Goal: Complete application form: Complete application form

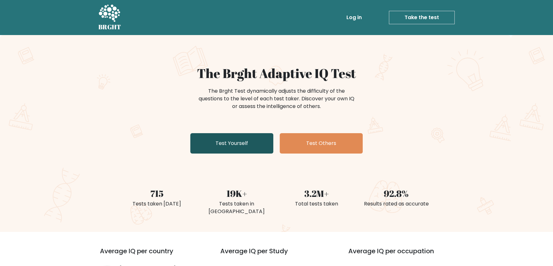
click at [262, 154] on link "Test Yourself" at bounding box center [231, 143] width 83 height 20
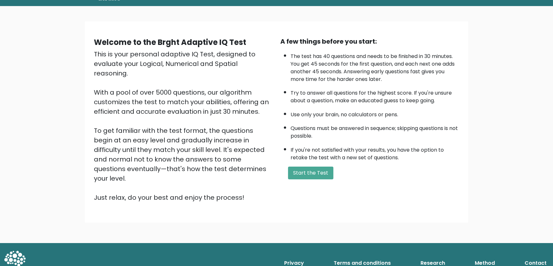
scroll to position [87, 0]
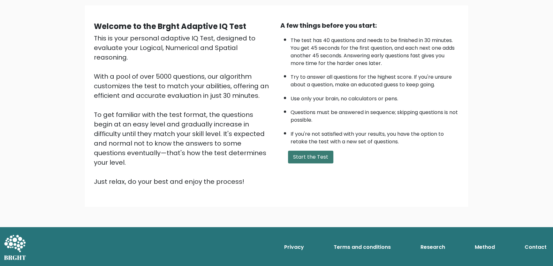
click at [314, 164] on button "Start the Test" at bounding box center [310, 157] width 45 height 13
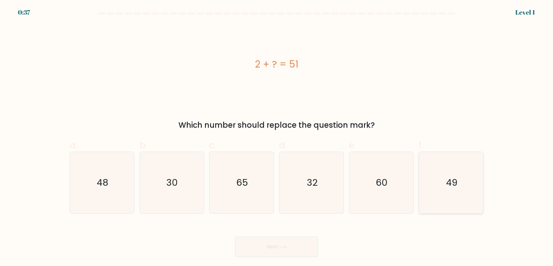
click at [458, 206] on icon "49" at bounding box center [451, 183] width 62 height 62
click at [277, 138] on input "f. 49" at bounding box center [276, 135] width 0 height 4
radio input "true"
click at [284, 251] on button "Next" at bounding box center [276, 247] width 83 height 20
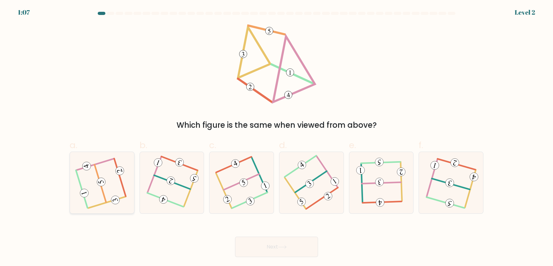
click at [97, 198] on icon at bounding box center [101, 182] width 49 height 49
click at [276, 138] on input "a." at bounding box center [276, 135] width 0 height 4
radio input "true"
click at [272, 257] on button "Next" at bounding box center [276, 247] width 83 height 20
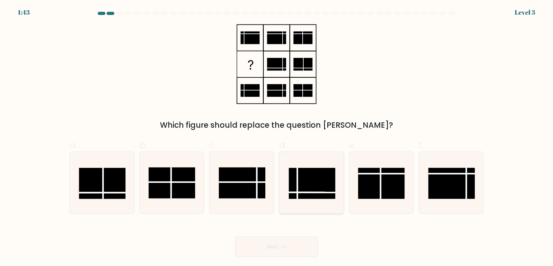
click at [316, 179] on rect at bounding box center [311, 183] width 47 height 31
click at [277, 138] on input "d." at bounding box center [276, 135] width 0 height 4
radio input "true"
click at [287, 249] on icon at bounding box center [282, 248] width 9 height 4
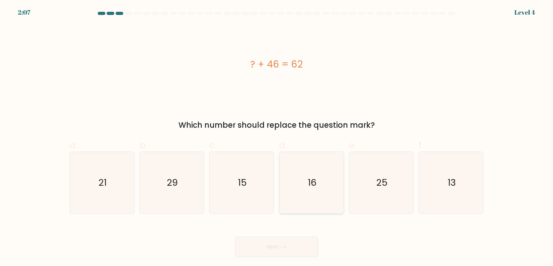
click at [298, 184] on icon "16" at bounding box center [311, 183] width 62 height 62
click at [277, 138] on input "d. 16" at bounding box center [276, 135] width 0 height 4
radio input "true"
click at [292, 256] on button "Next" at bounding box center [276, 247] width 83 height 20
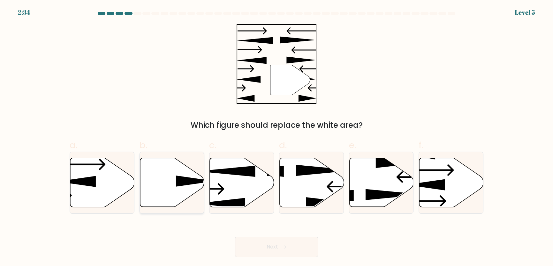
click at [162, 189] on icon at bounding box center [172, 182] width 64 height 49
click at [276, 138] on input "b." at bounding box center [276, 135] width 0 height 4
radio input "true"
click at [262, 252] on button "Next" at bounding box center [276, 247] width 83 height 20
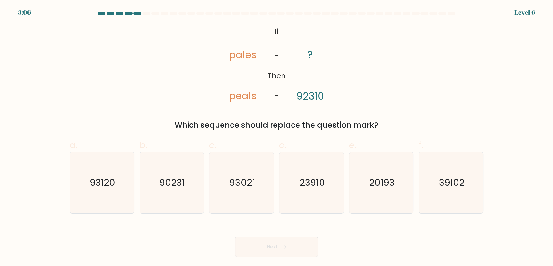
drag, startPoint x: 185, startPoint y: 196, endPoint x: 201, endPoint y: 218, distance: 27.4
click at [184, 196] on icon "90231" at bounding box center [172, 183] width 62 height 62
click at [276, 138] on input "b. 90231" at bounding box center [276, 135] width 0 height 4
radio input "true"
click at [262, 254] on button "Next" at bounding box center [276, 247] width 83 height 20
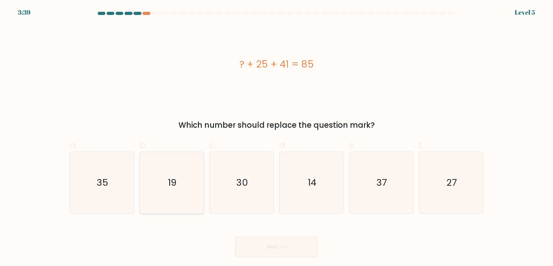
click at [181, 188] on icon "19" at bounding box center [172, 183] width 62 height 62
click at [276, 138] on input "b. 19" at bounding box center [276, 135] width 0 height 4
radio input "true"
click at [268, 257] on button "Next" at bounding box center [276, 247] width 83 height 20
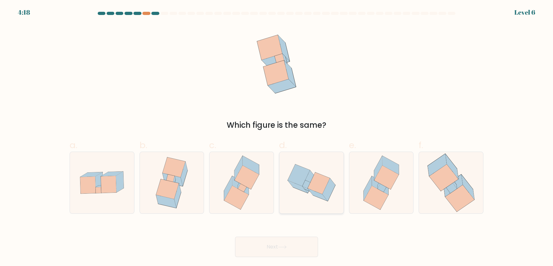
drag, startPoint x: 301, startPoint y: 192, endPoint x: 300, endPoint y: 203, distance: 11.3
click at [302, 192] on icon at bounding box center [311, 183] width 64 height 52
click at [277, 138] on input "d." at bounding box center [276, 135] width 0 height 4
radio input "true"
click at [295, 249] on button "Next" at bounding box center [276, 247] width 83 height 20
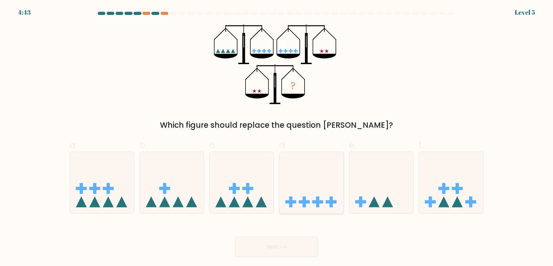
click at [320, 201] on icon at bounding box center [311, 182] width 64 height 53
click at [277, 138] on input "d." at bounding box center [276, 135] width 0 height 4
radio input "true"
click at [299, 253] on button "Next" at bounding box center [276, 247] width 83 height 20
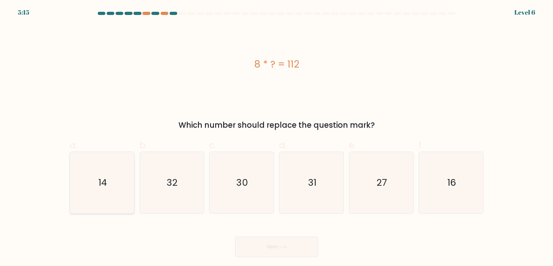
click at [105, 201] on icon "14" at bounding box center [102, 183] width 62 height 62
click at [276, 138] on input "a. 14" at bounding box center [276, 135] width 0 height 4
radio input "true"
click at [253, 257] on button "Next" at bounding box center [276, 247] width 83 height 20
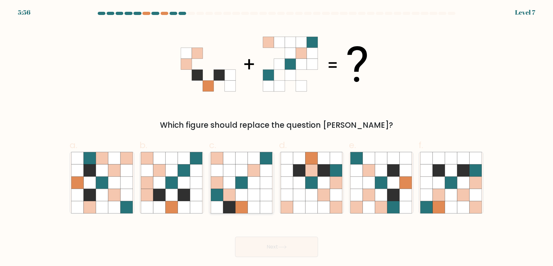
click at [226, 196] on icon at bounding box center [229, 195] width 12 height 12
click at [276, 138] on input "c." at bounding box center [276, 135] width 0 height 4
radio input "true"
click at [287, 257] on button "Next" at bounding box center [276, 247] width 83 height 20
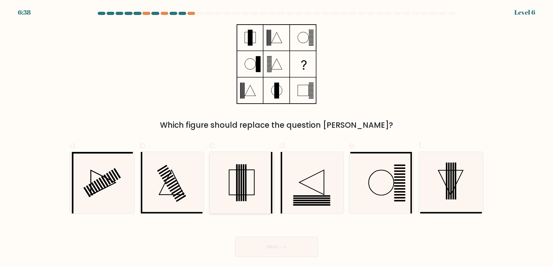
click at [237, 205] on icon at bounding box center [242, 183] width 62 height 62
click at [276, 138] on input "c." at bounding box center [276, 135] width 0 height 4
radio input "true"
click at [259, 252] on button "Next" at bounding box center [276, 247] width 83 height 20
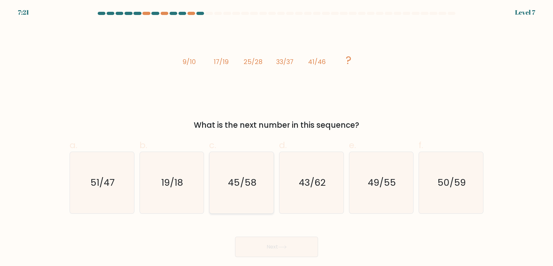
click at [249, 207] on icon "45/58" at bounding box center [242, 183] width 62 height 62
click at [276, 138] on input "c. 45/58" at bounding box center [276, 135] width 0 height 4
radio input "true"
click at [266, 247] on button "Next" at bounding box center [276, 247] width 83 height 20
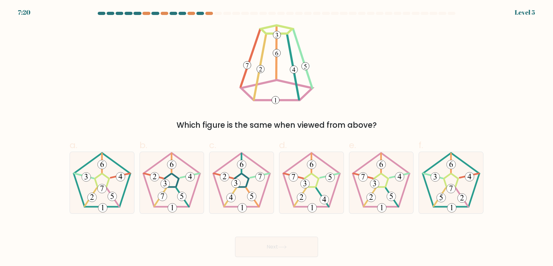
drag, startPoint x: 248, startPoint y: 198, endPoint x: 255, endPoint y: 216, distance: 19.9
click at [248, 198] on 780 at bounding box center [251, 196] width 9 height 9
click at [276, 138] on input "c." at bounding box center [276, 135] width 0 height 4
radio input "true"
click at [270, 255] on button "Next" at bounding box center [276, 247] width 83 height 20
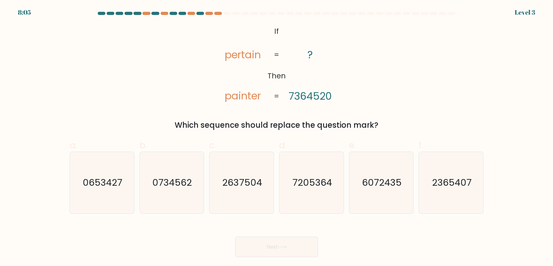
drag, startPoint x: 239, startPoint y: 197, endPoint x: 249, endPoint y: 220, distance: 24.9
click at [239, 198] on icon "2637504" at bounding box center [242, 183] width 62 height 62
click at [276, 138] on input "c. 2637504" at bounding box center [276, 135] width 0 height 4
radio input "true"
click at [267, 249] on button "Next" at bounding box center [276, 247] width 83 height 20
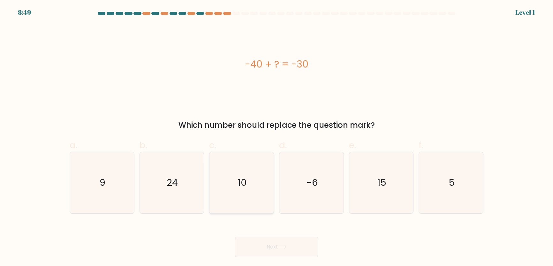
click at [240, 198] on icon "10" at bounding box center [242, 183] width 62 height 62
click at [276, 138] on input "c. 10" at bounding box center [276, 135] width 0 height 4
radio input "true"
drag, startPoint x: 277, startPoint y: 252, endPoint x: 279, endPoint y: 245, distance: 7.7
click at [277, 250] on button "Next" at bounding box center [276, 247] width 83 height 20
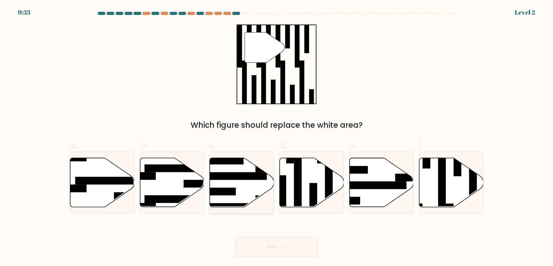
drag, startPoint x: 244, startPoint y: 199, endPoint x: 258, endPoint y: 230, distance: 34.4
click at [244, 199] on icon at bounding box center [242, 182] width 64 height 49
click at [276, 138] on input "c." at bounding box center [276, 135] width 0 height 4
radio input "true"
drag, startPoint x: 263, startPoint y: 245, endPoint x: 274, endPoint y: 242, distance: 11.1
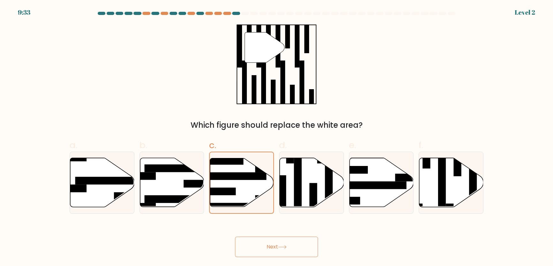
click at [264, 246] on button "Next" at bounding box center [276, 247] width 83 height 20
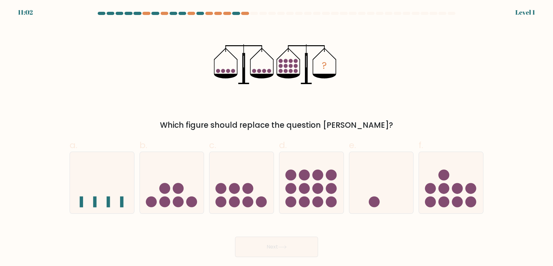
click at [303, 205] on circle at bounding box center [304, 202] width 11 height 11
click at [277, 138] on input "d." at bounding box center [276, 135] width 0 height 4
radio input "true"
drag, startPoint x: 287, startPoint y: 254, endPoint x: 282, endPoint y: 242, distance: 11.9
click at [286, 252] on button "Next" at bounding box center [276, 247] width 83 height 20
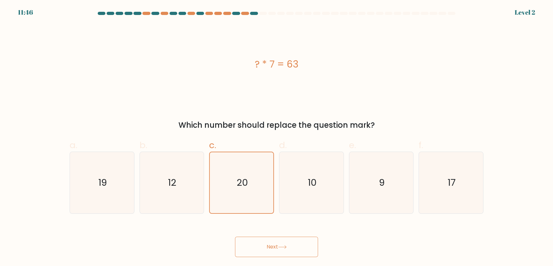
click at [283, 253] on button "Next" at bounding box center [276, 247] width 83 height 20
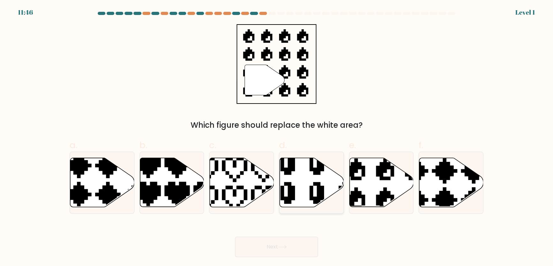
drag, startPoint x: 301, startPoint y: 194, endPoint x: 296, endPoint y: 214, distance: 20.6
click at [301, 194] on icon at bounding box center [311, 182] width 64 height 49
click at [277, 138] on input "d." at bounding box center [276, 135] width 0 height 4
radio input "true"
drag, startPoint x: 276, startPoint y: 262, endPoint x: 270, endPoint y: 245, distance: 18.0
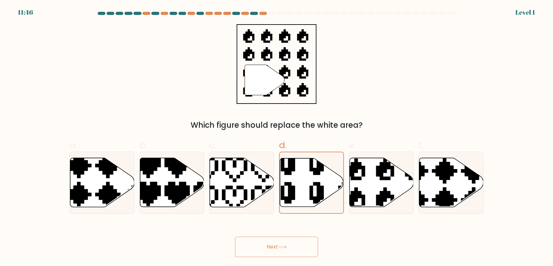
click at [275, 257] on button "Next" at bounding box center [276, 247] width 83 height 20
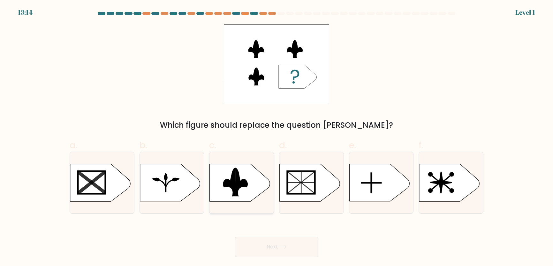
click at [235, 196] on icon at bounding box center [241, 182] width 12 height 28
click at [276, 138] on input "c." at bounding box center [276, 135] width 0 height 4
radio input "true"
click at [267, 252] on button "Next" at bounding box center [276, 247] width 83 height 20
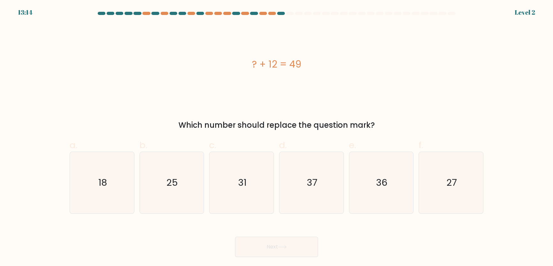
click at [305, 199] on icon "37" at bounding box center [311, 183] width 62 height 62
click at [277, 138] on input "d. 37" at bounding box center [276, 135] width 0 height 4
radio input "true"
drag, startPoint x: 287, startPoint y: 251, endPoint x: 282, endPoint y: 236, distance: 15.3
click at [286, 249] on button "Next" at bounding box center [276, 247] width 83 height 20
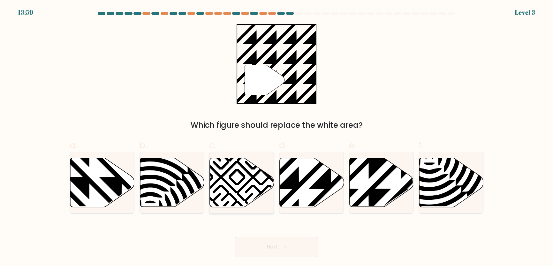
click at [242, 198] on icon at bounding box center [242, 182] width 64 height 49
click at [276, 138] on input "c." at bounding box center [276, 135] width 0 height 4
radio input "true"
click at [271, 242] on div "Next" at bounding box center [276, 240] width 421 height 36
click at [312, 198] on icon at bounding box center [311, 182] width 64 height 49
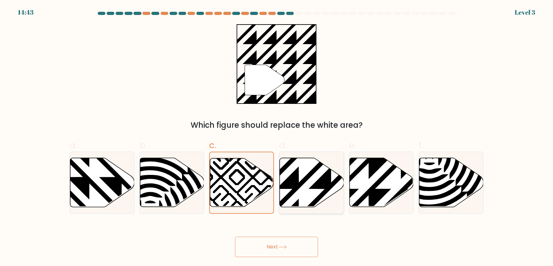
click at [277, 138] on input "d." at bounding box center [276, 135] width 0 height 4
radio input "true"
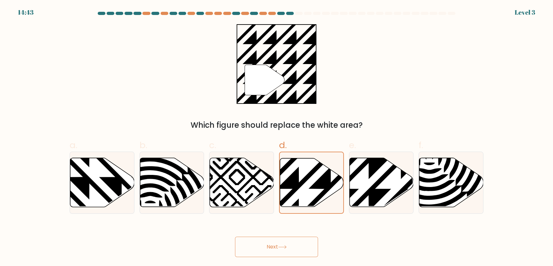
click at [285, 251] on button "Next" at bounding box center [276, 247] width 83 height 20
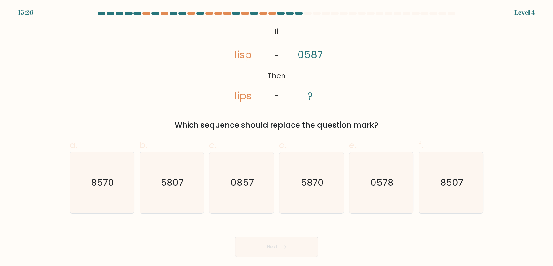
click at [239, 198] on icon "0857" at bounding box center [242, 183] width 62 height 62
click at [276, 138] on input "c. 0857" at bounding box center [276, 135] width 0 height 4
radio input "true"
click at [252, 245] on button "Next" at bounding box center [276, 247] width 83 height 20
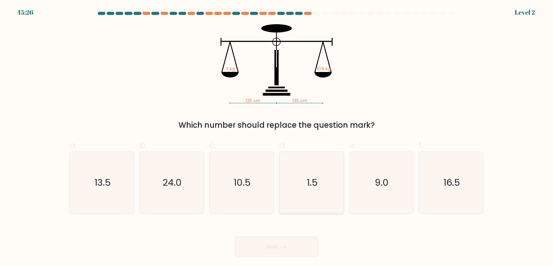
click at [300, 206] on icon "1.5" at bounding box center [311, 183] width 62 height 62
click at [277, 138] on input "d. 1.5" at bounding box center [276, 135] width 0 height 4
radio input "true"
click at [275, 250] on button "Next" at bounding box center [276, 247] width 83 height 20
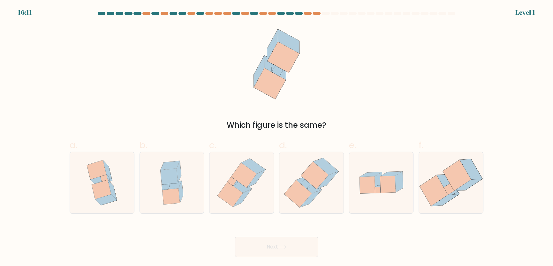
click at [175, 189] on icon at bounding box center [171, 185] width 19 height 9
click at [276, 138] on input "b." at bounding box center [276, 135] width 0 height 4
radio input "true"
drag, startPoint x: 262, startPoint y: 256, endPoint x: 289, endPoint y: 234, distance: 34.7
click at [263, 254] on button "Next" at bounding box center [276, 247] width 83 height 20
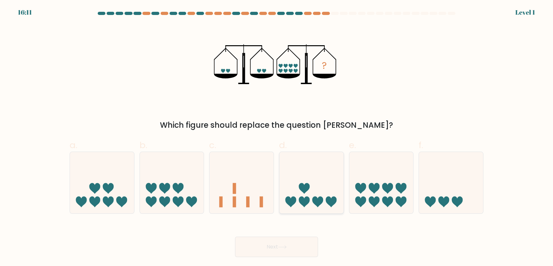
click at [310, 199] on icon at bounding box center [311, 182] width 64 height 53
click at [277, 138] on input "d." at bounding box center [276, 135] width 0 height 4
radio input "true"
drag, startPoint x: 284, startPoint y: 257, endPoint x: 284, endPoint y: 254, distance: 3.5
click at [284, 254] on button "Next" at bounding box center [276, 247] width 83 height 20
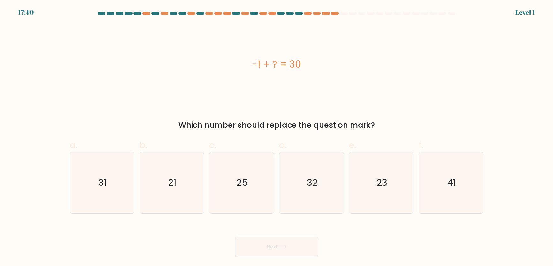
click at [368, 198] on icon "23" at bounding box center [381, 183] width 62 height 62
click at [277, 138] on input "e. 23" at bounding box center [276, 135] width 0 height 4
radio input "true"
drag, startPoint x: 293, startPoint y: 257, endPoint x: 291, endPoint y: 244, distance: 13.3
click at [293, 256] on button "Next" at bounding box center [276, 247] width 83 height 20
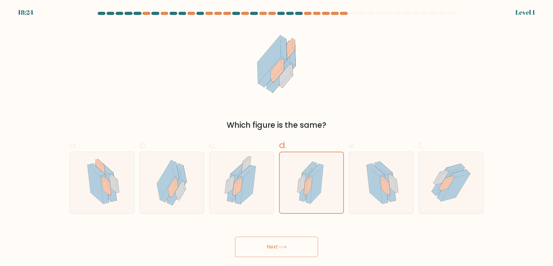
drag, startPoint x: 272, startPoint y: 253, endPoint x: 266, endPoint y: 233, distance: 20.6
click at [270, 249] on button "Next" at bounding box center [276, 247] width 83 height 20
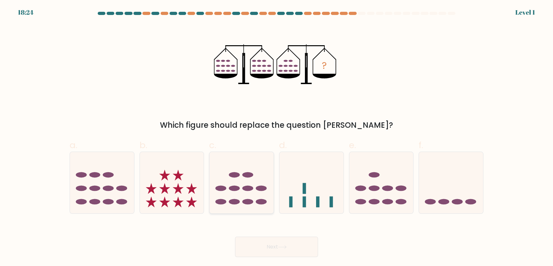
drag, startPoint x: 234, startPoint y: 192, endPoint x: 236, endPoint y: 197, distance: 5.3
click at [234, 191] on ellipse at bounding box center [234, 188] width 11 height 5
click at [276, 138] on input "c." at bounding box center [276, 135] width 0 height 4
radio input "true"
drag, startPoint x: 258, startPoint y: 252, endPoint x: 262, endPoint y: 245, distance: 7.4
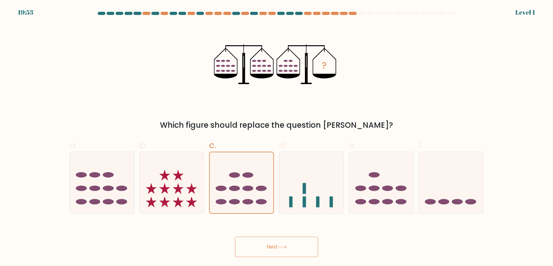
click at [257, 250] on button "Next" at bounding box center [276, 247] width 83 height 20
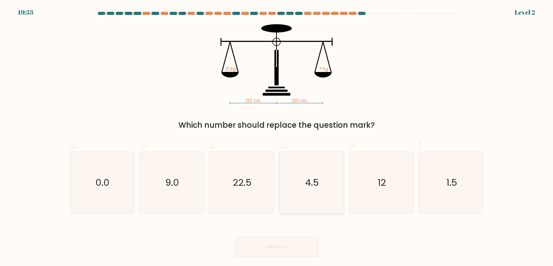
click at [305, 197] on icon "4.5" at bounding box center [311, 183] width 62 height 62
click at [277, 138] on input "d. 4.5" at bounding box center [276, 135] width 0 height 4
radio input "true"
click at [306, 252] on button "Next" at bounding box center [276, 247] width 83 height 20
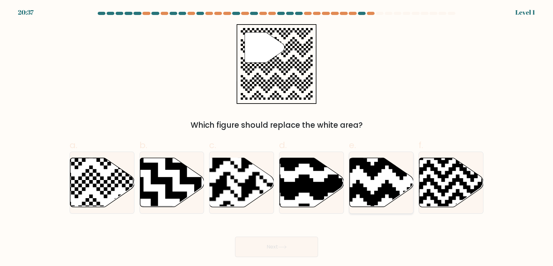
click at [403, 206] on icon at bounding box center [399, 209] width 116 height 116
click at [277, 138] on input "e." at bounding box center [276, 135] width 0 height 4
radio input "true"
click at [286, 251] on button "Next" at bounding box center [276, 247] width 83 height 20
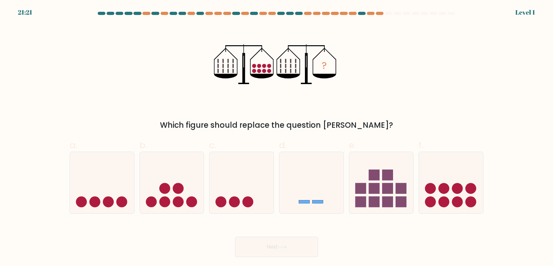
click at [176, 193] on circle at bounding box center [178, 188] width 11 height 11
click at [276, 138] on input "b." at bounding box center [276, 135] width 0 height 4
radio input "true"
drag, startPoint x: 275, startPoint y: 249, endPoint x: 271, endPoint y: 244, distance: 6.8
click at [275, 249] on button "Next" at bounding box center [276, 247] width 83 height 20
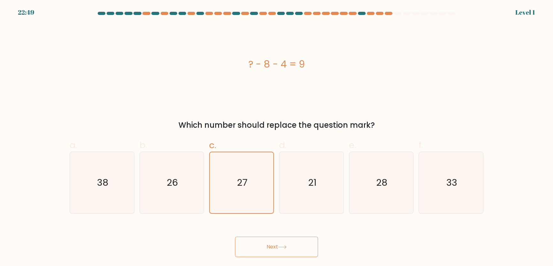
click at [277, 246] on button "Next" at bounding box center [276, 247] width 83 height 20
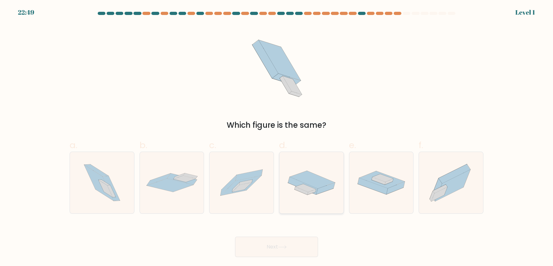
click at [342, 204] on div at bounding box center [311, 183] width 65 height 62
click at [277, 138] on input "d." at bounding box center [276, 135] width 0 height 4
radio input "true"
drag, startPoint x: 287, startPoint y: 241, endPoint x: 282, endPoint y: 239, distance: 5.7
click at [285, 240] on div "Next" at bounding box center [276, 240] width 421 height 36
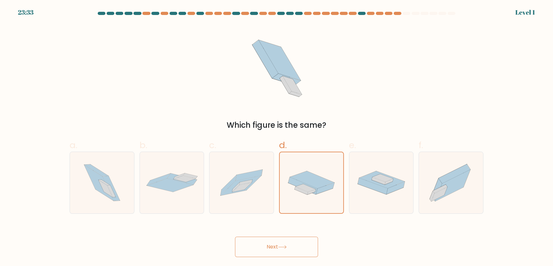
click at [265, 252] on button "Next" at bounding box center [276, 247] width 83 height 20
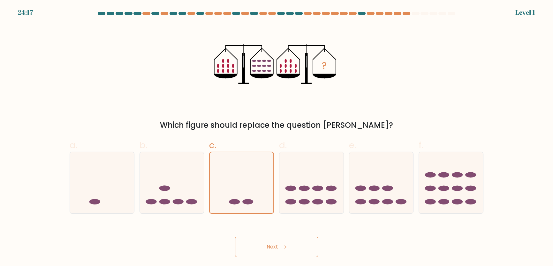
click at [256, 251] on button "Next" at bounding box center [276, 247] width 83 height 20
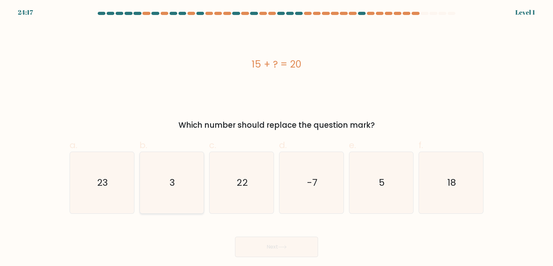
click at [190, 205] on icon "3" at bounding box center [172, 183] width 62 height 62
click at [276, 138] on input "b. 3" at bounding box center [276, 135] width 0 height 4
radio input "true"
click at [275, 257] on button "Next" at bounding box center [276, 247] width 83 height 20
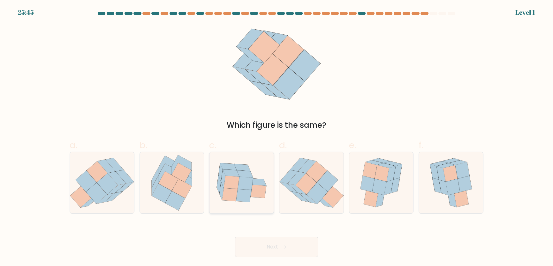
click at [264, 203] on icon at bounding box center [241, 183] width 64 height 52
click at [276, 138] on input "c." at bounding box center [276, 135] width 0 height 4
radio input "true"
click at [270, 247] on button "Next" at bounding box center [276, 247] width 83 height 20
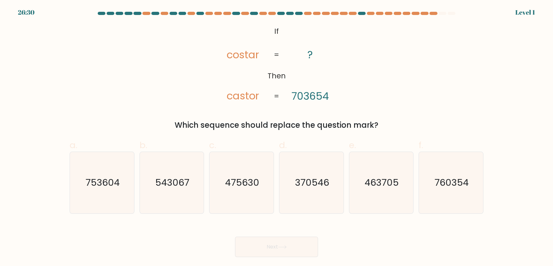
drag, startPoint x: 332, startPoint y: 199, endPoint x: 316, endPoint y: 221, distance: 27.6
click at [332, 201] on icon "370546" at bounding box center [311, 183] width 62 height 62
click at [277, 138] on input "d. 370546" at bounding box center [276, 135] width 0 height 4
radio input "true"
click at [283, 249] on button "Next" at bounding box center [276, 247] width 83 height 20
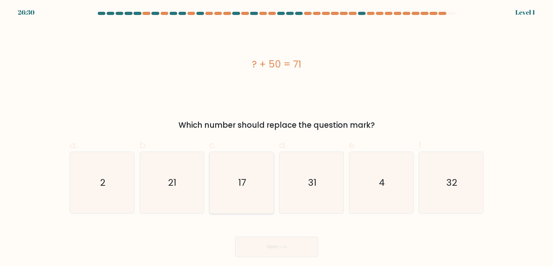
click at [225, 191] on icon "17" at bounding box center [242, 183] width 62 height 62
click at [276, 138] on input "c. 17" at bounding box center [276, 135] width 0 height 4
radio input "true"
drag, startPoint x: 265, startPoint y: 242, endPoint x: 295, endPoint y: 241, distance: 30.1
click at [266, 242] on div "Next" at bounding box center [276, 240] width 421 height 36
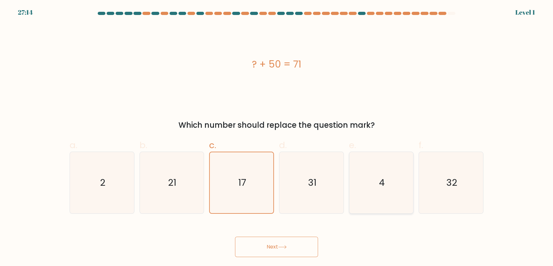
drag, startPoint x: 351, startPoint y: 205, endPoint x: 346, endPoint y: 217, distance: 13.1
click at [351, 205] on icon "4" at bounding box center [381, 183] width 62 height 62
click at [277, 138] on input "e. 4" at bounding box center [276, 135] width 0 height 4
radio input "true"
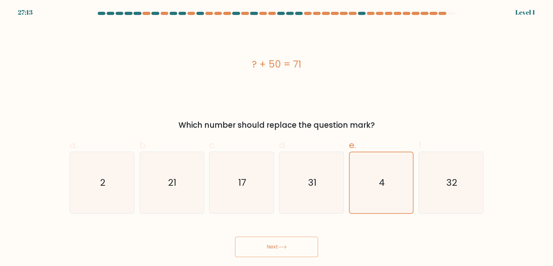
click at [284, 249] on icon at bounding box center [282, 248] width 9 height 4
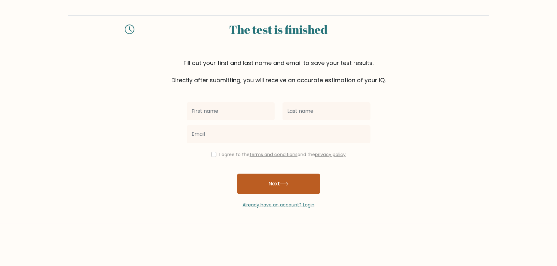
click at [270, 194] on button "Next" at bounding box center [278, 184] width 83 height 20
